Goal: Task Accomplishment & Management: Manage account settings

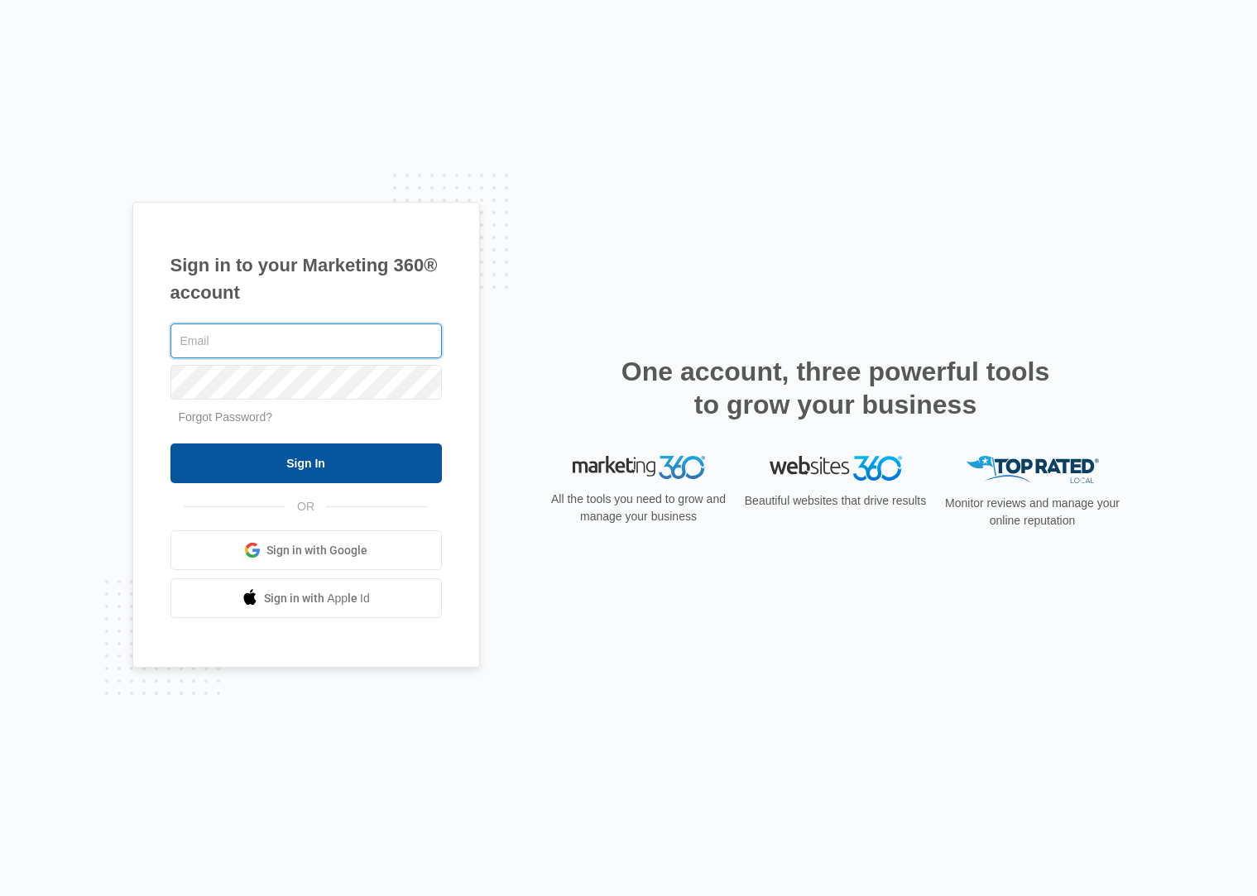
type input "[PERSON_NAME][EMAIL_ADDRESS][PERSON_NAME][DOMAIN_NAME]"
click at [313, 471] on input "Sign In" at bounding box center [305, 464] width 271 height 40
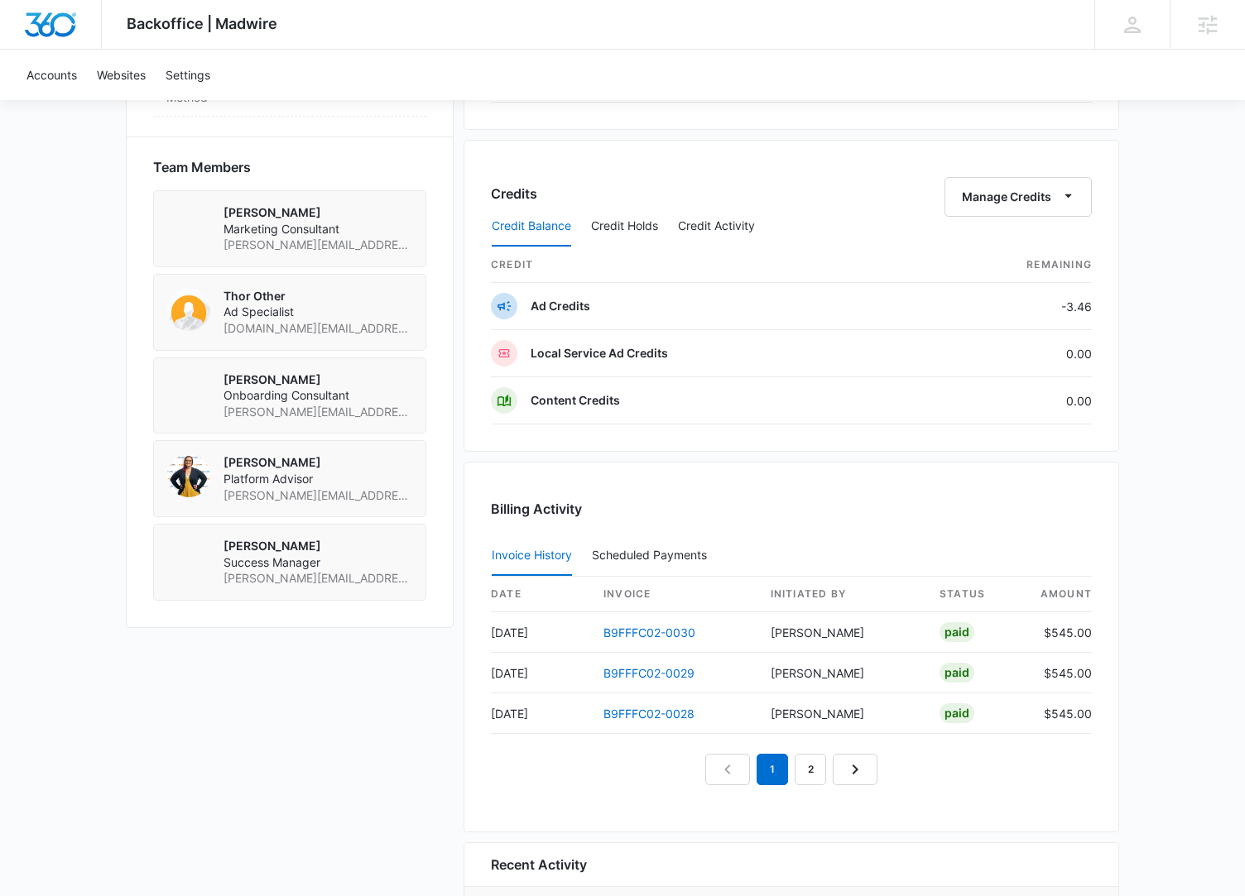
scroll to position [1128, 0]
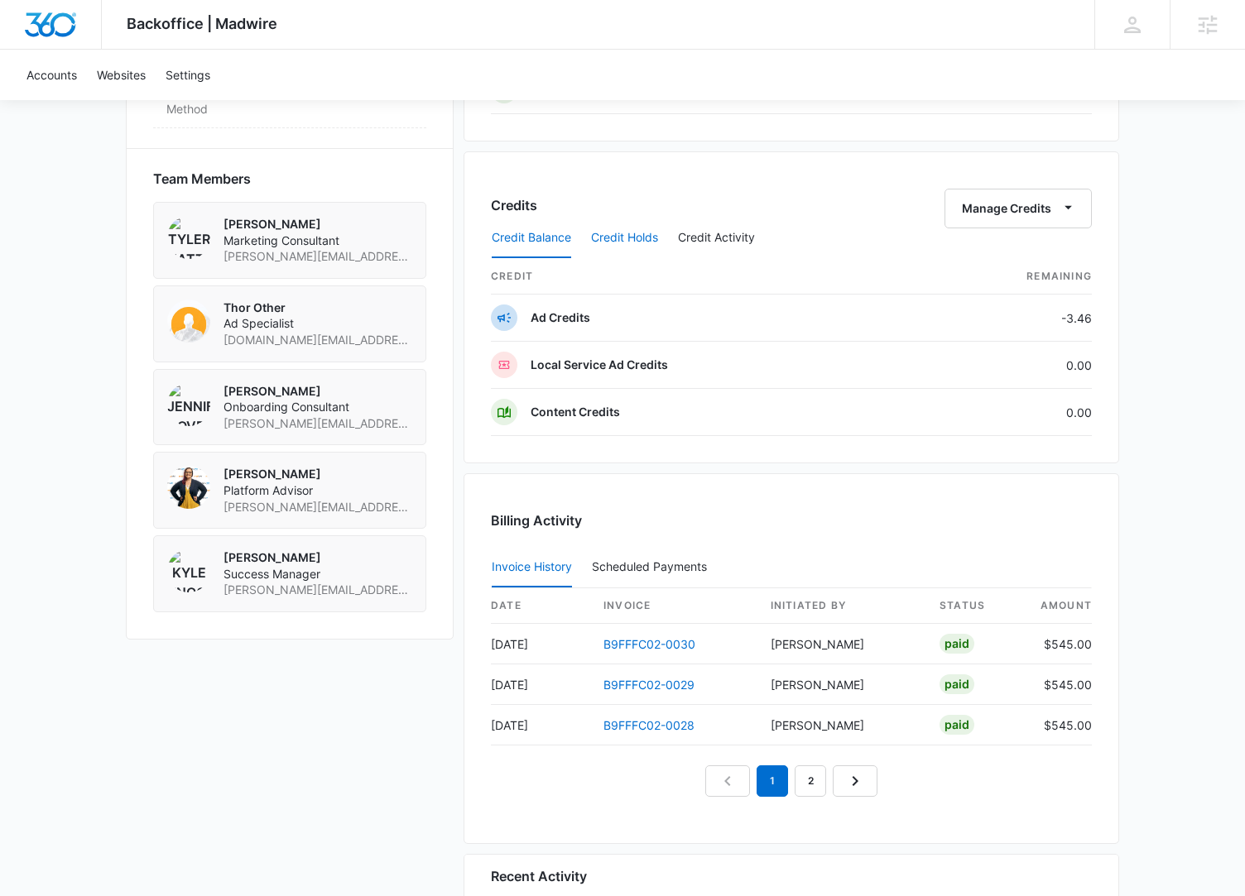
click at [647, 243] on button "Credit Holds" at bounding box center [624, 238] width 67 height 40
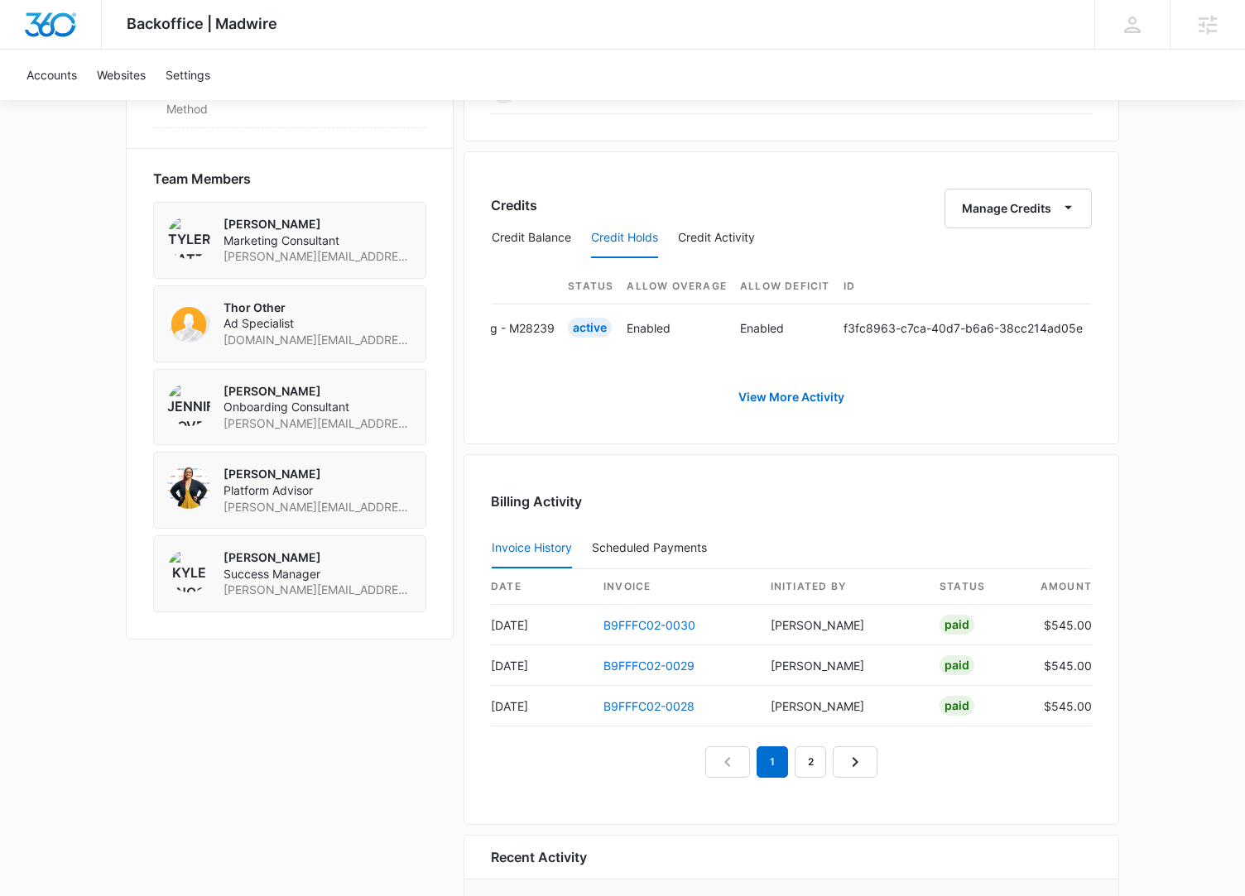
scroll to position [0, 667]
